Goal: Transaction & Acquisition: Book appointment/travel/reservation

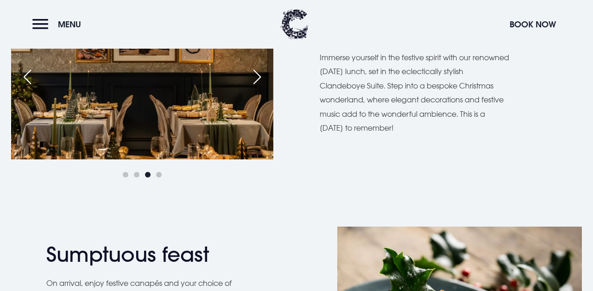
scroll to position [559, 0]
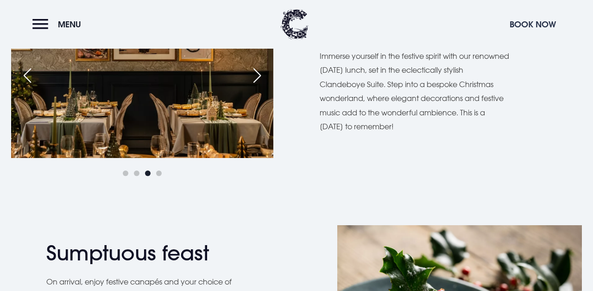
click at [527, 29] on button "Book Now" at bounding box center [533, 24] width 56 height 20
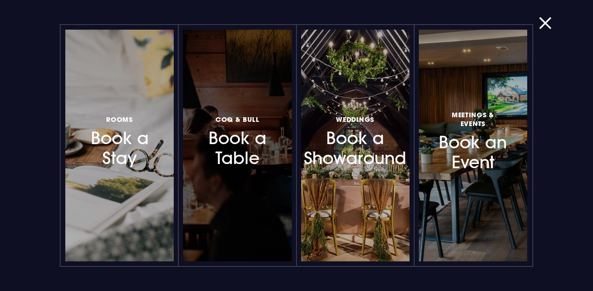
scroll to position [825, 0]
click at [259, 194] on div at bounding box center [237, 146] width 108 height 232
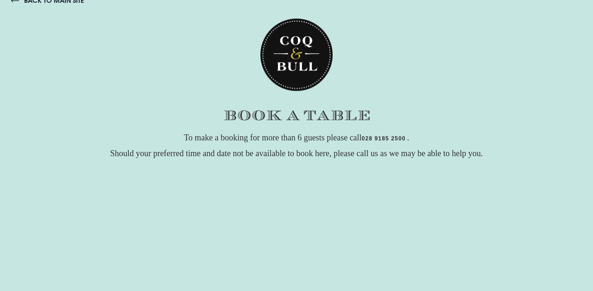
scroll to position [23, 0]
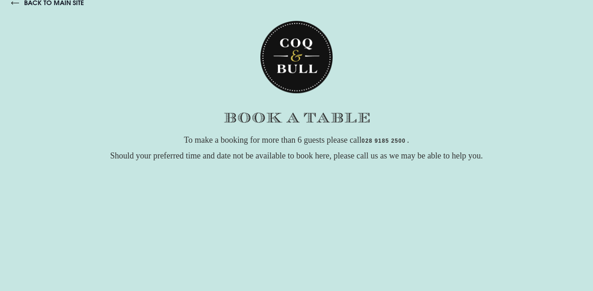
click at [14, 3] on link "back to main site" at bounding box center [47, 3] width 73 height 8
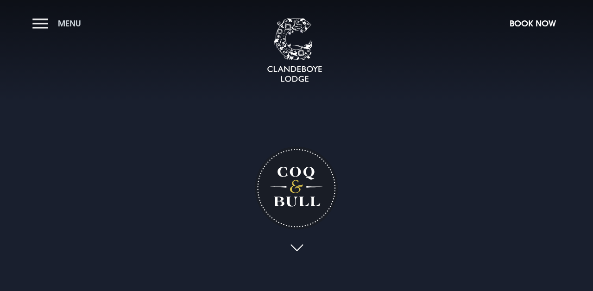
click at [47, 24] on button "Menu" at bounding box center [58, 23] width 53 height 20
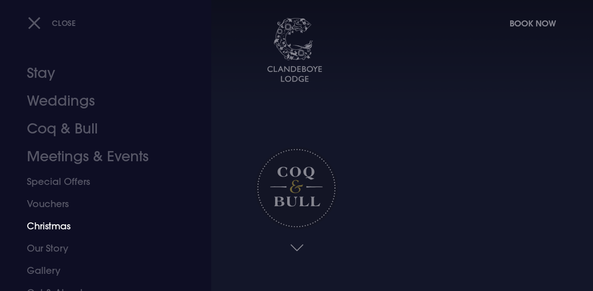
click at [45, 226] on link "Christmas" at bounding box center [99, 226] width 145 height 22
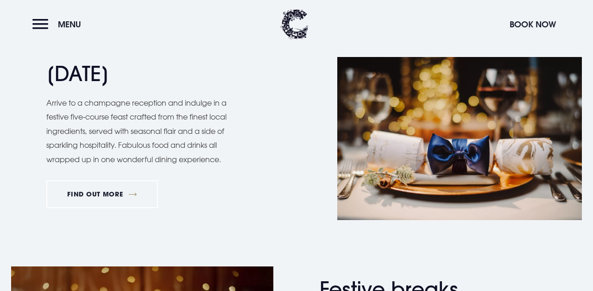
scroll to position [914, 0]
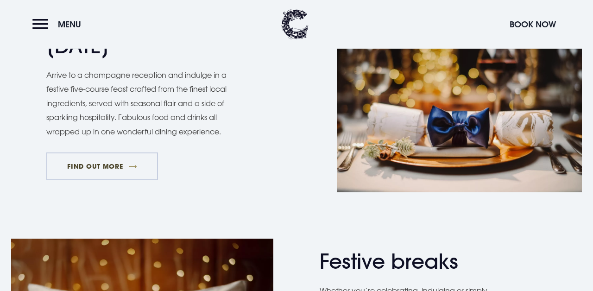
click at [145, 159] on link "FIND OUT MORE" at bounding box center [102, 166] width 112 height 28
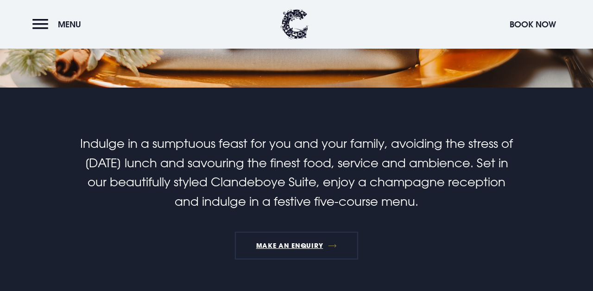
scroll to position [193, 0]
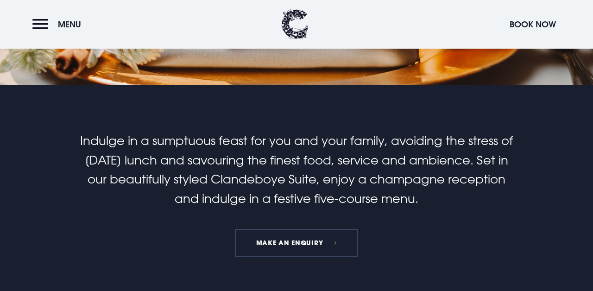
click at [284, 246] on link "MAKE AN ENQUIRY" at bounding box center [296, 243] width 123 height 28
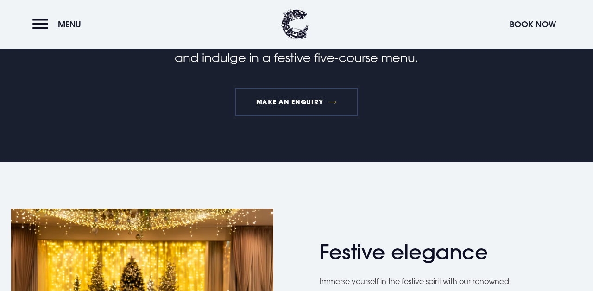
scroll to position [337, 0]
